Goal: Information Seeking & Learning: Learn about a topic

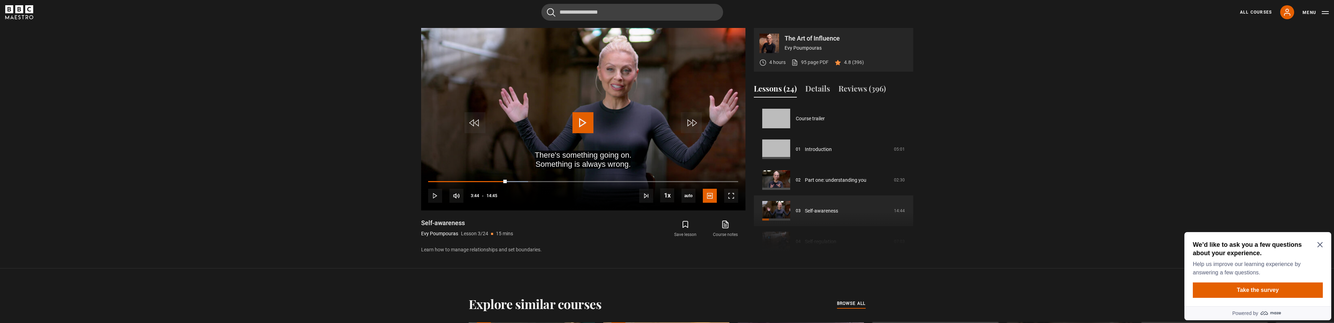
scroll to position [62, 0]
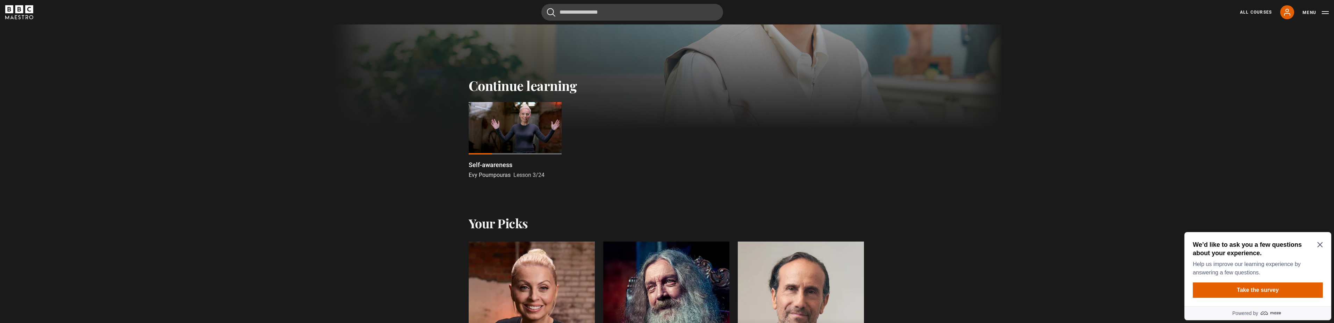
scroll to position [175, 0]
click at [505, 126] on div at bounding box center [515, 127] width 93 height 52
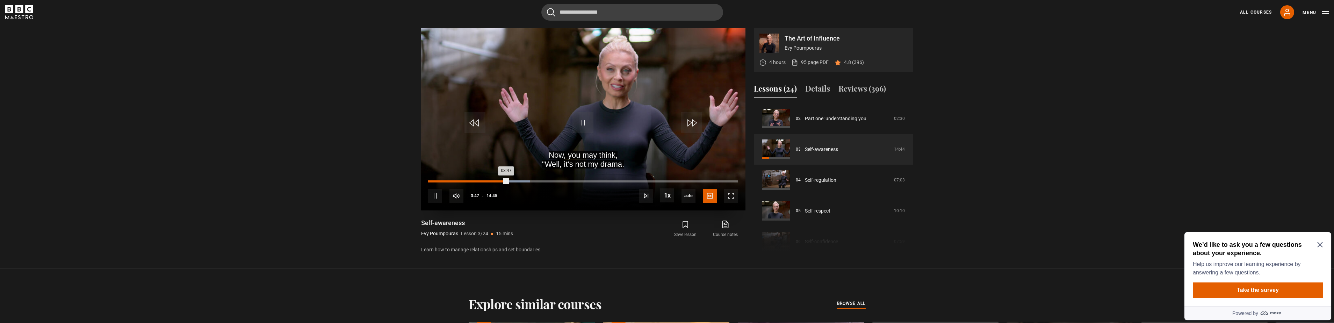
click at [432, 182] on div "00:09" at bounding box center [432, 181] width 1 height 2
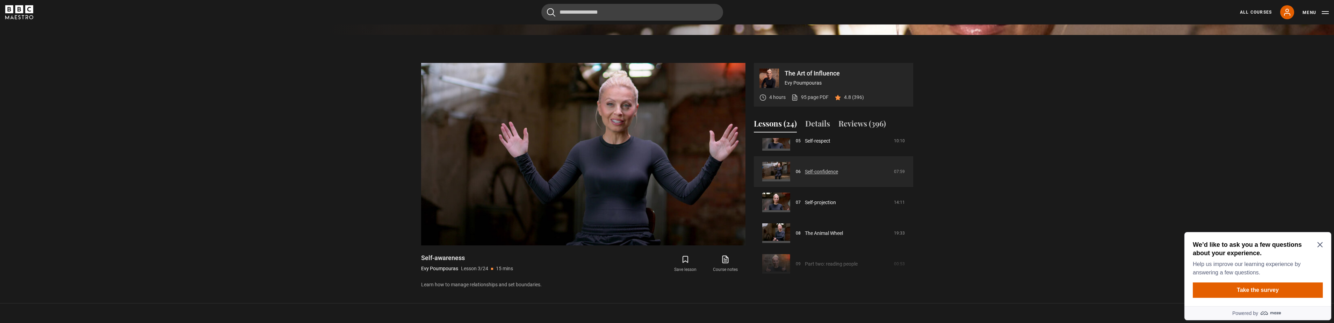
scroll to position [201, 0]
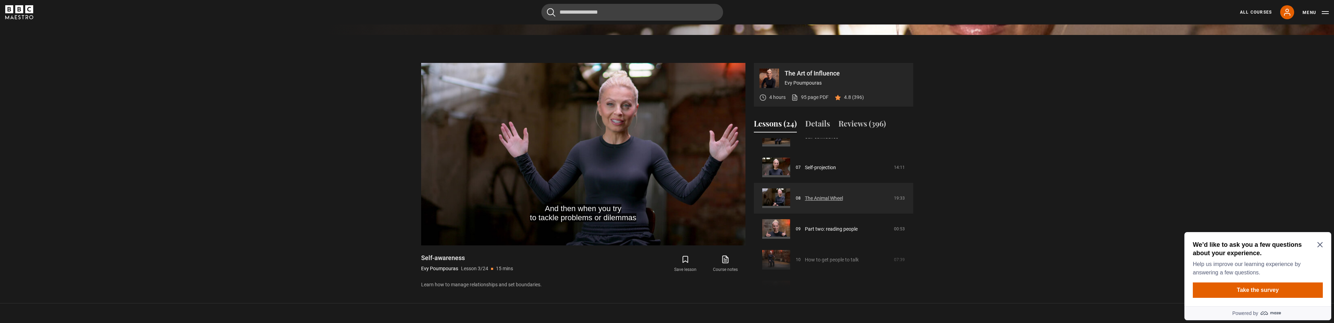
click at [821, 199] on link "The Animal Wheel" at bounding box center [824, 198] width 38 height 7
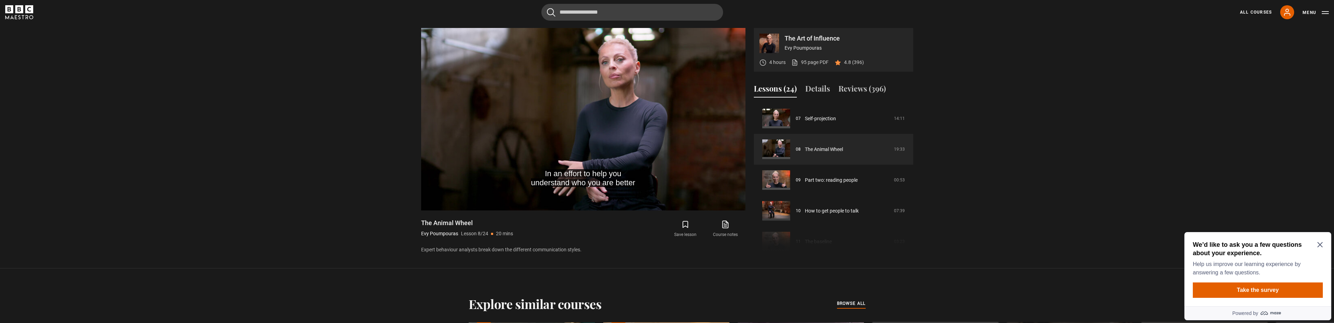
click at [1322, 246] on icon "Close Maze Prompt" at bounding box center [1320, 245] width 6 height 6
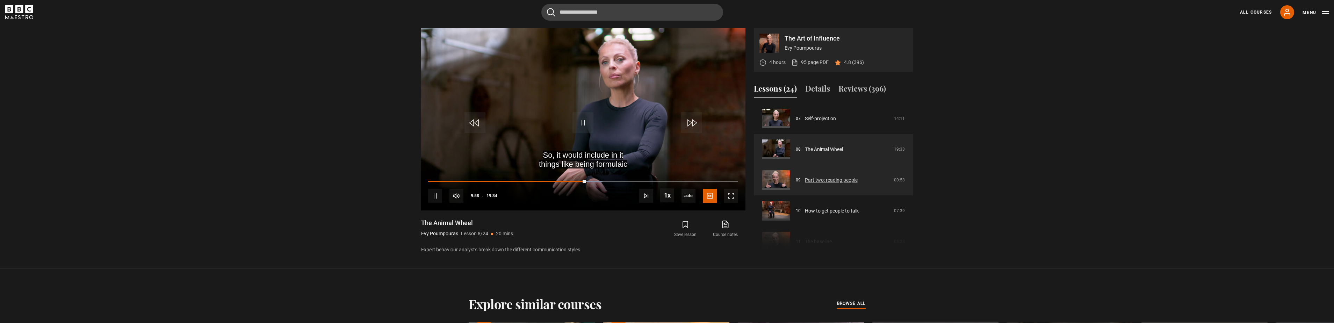
click at [832, 180] on link "Part two: reading people" at bounding box center [831, 180] width 53 height 7
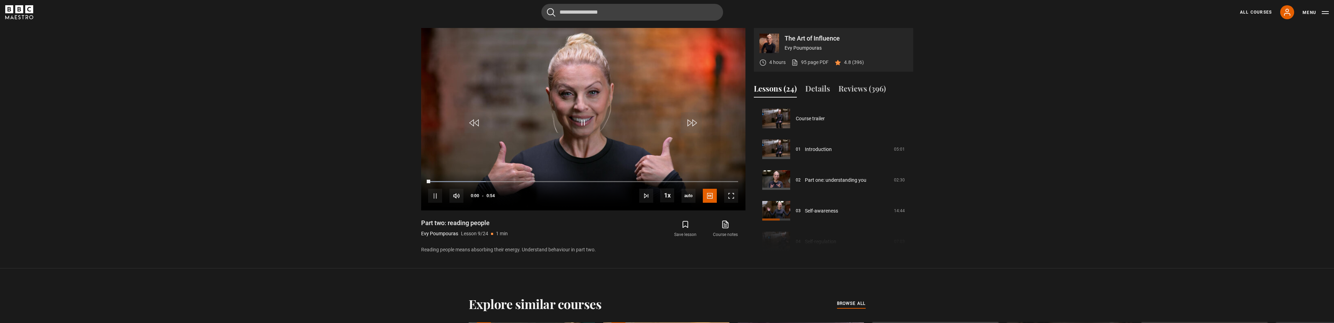
scroll to position [246, 0]
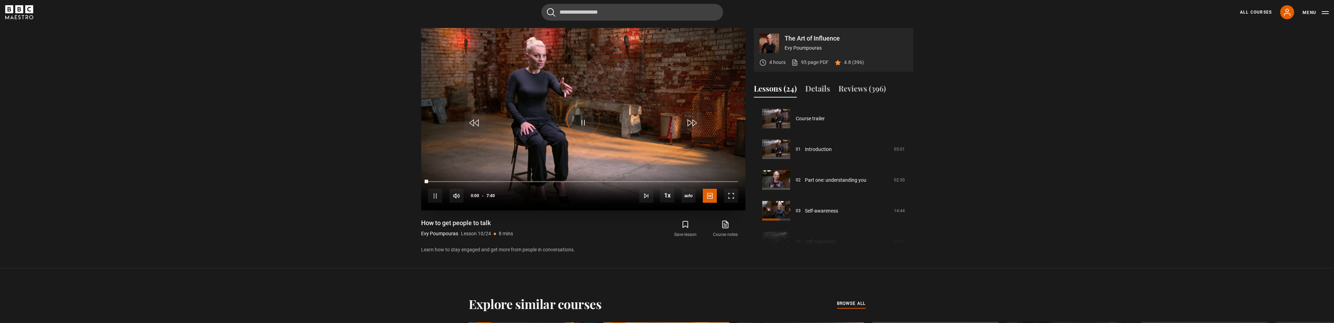
scroll to position [277, 0]
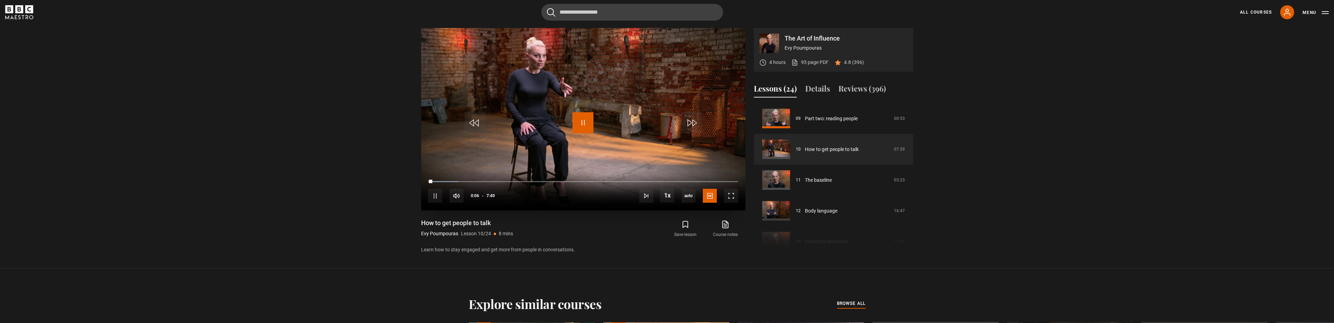
click at [586, 123] on span "Video Player" at bounding box center [583, 122] width 21 height 21
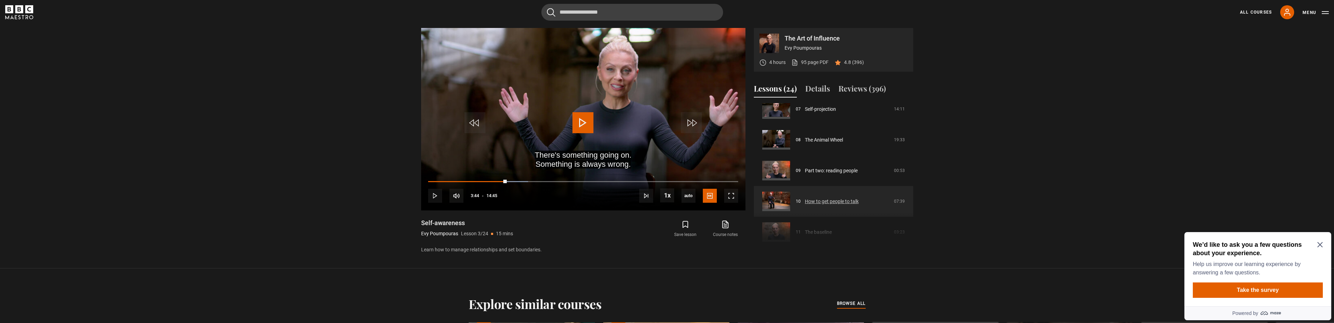
scroll to position [236, 0]
click at [832, 191] on link "How to get people to talk" at bounding box center [832, 189] width 54 height 7
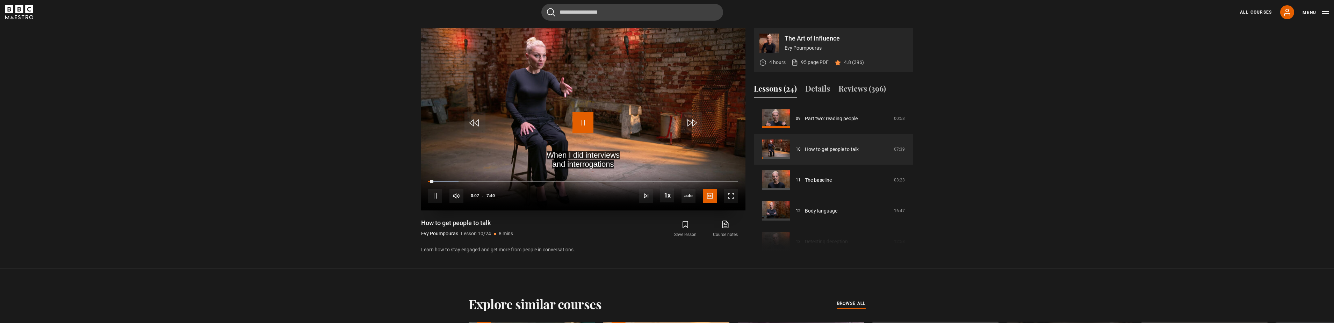
click at [584, 126] on span "Video Player" at bounding box center [583, 122] width 21 height 21
